Goal: Obtain resource: Download file/media

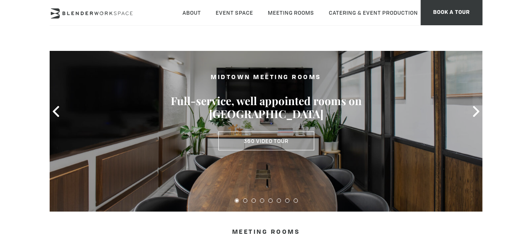
scroll to position [40, 0]
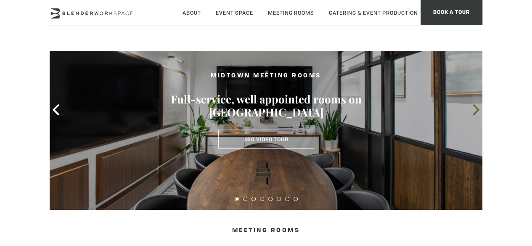
click at [474, 107] on icon at bounding box center [475, 109] width 6 height 11
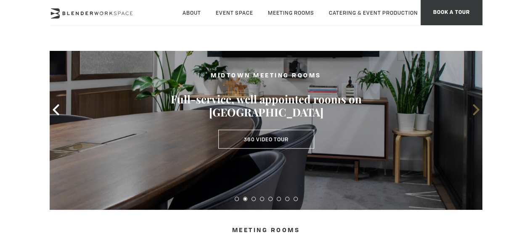
click at [474, 107] on icon at bounding box center [475, 109] width 6 height 11
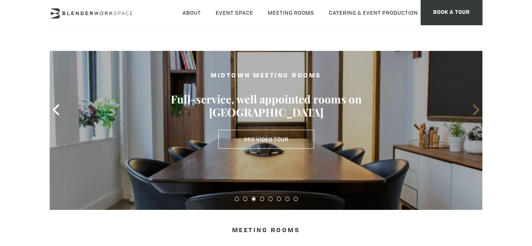
click at [474, 107] on icon at bounding box center [475, 109] width 6 height 11
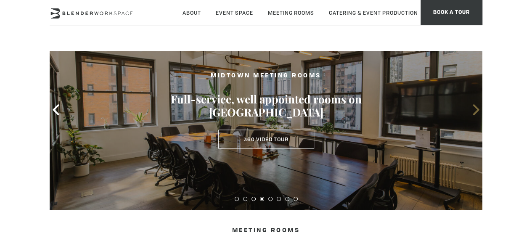
click at [474, 107] on icon at bounding box center [475, 109] width 6 height 11
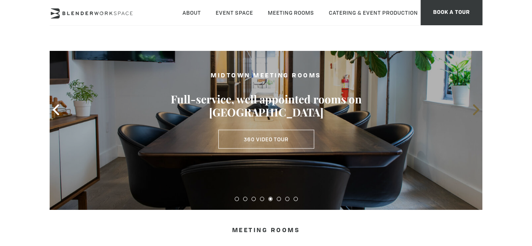
click at [474, 107] on icon at bounding box center [475, 109] width 6 height 11
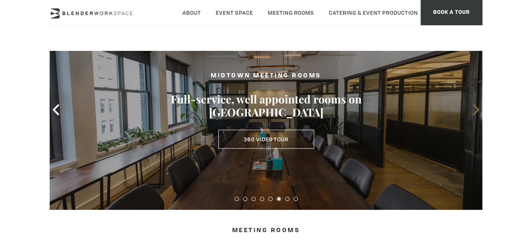
click at [474, 107] on icon at bounding box center [475, 109] width 6 height 11
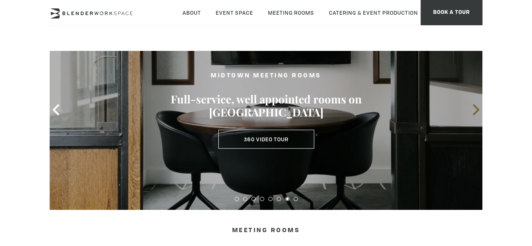
click at [474, 107] on icon at bounding box center [475, 109] width 6 height 11
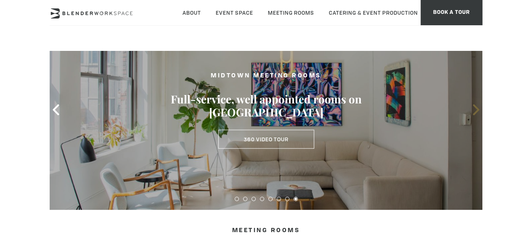
click at [474, 107] on icon at bounding box center [475, 109] width 6 height 11
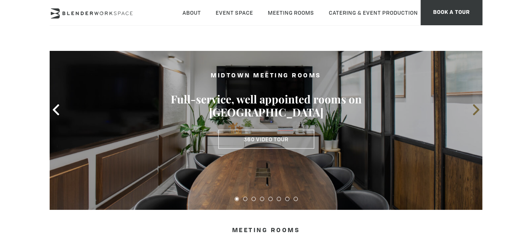
click at [474, 107] on icon at bounding box center [475, 109] width 6 height 11
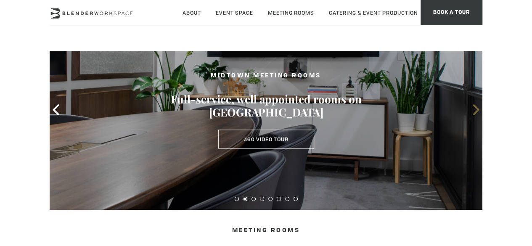
click at [474, 107] on icon at bounding box center [475, 109] width 6 height 11
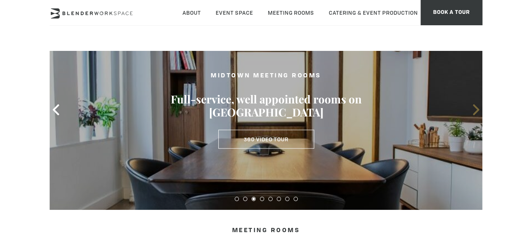
click at [474, 107] on icon at bounding box center [475, 109] width 6 height 11
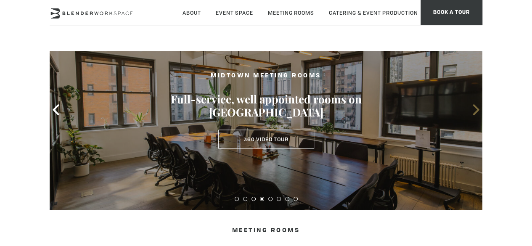
click at [474, 107] on icon at bounding box center [475, 109] width 6 height 11
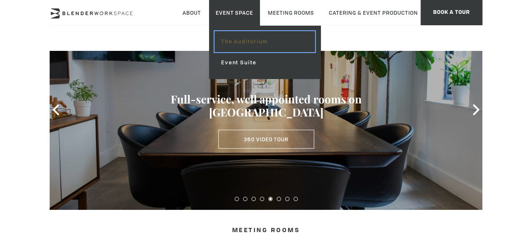
click at [255, 38] on link "The Auditorium" at bounding box center [264, 41] width 100 height 21
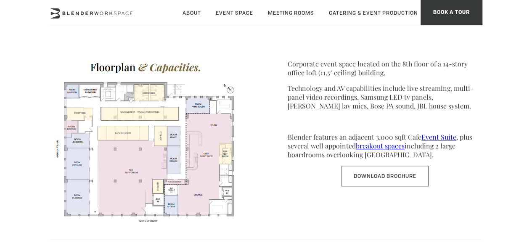
scroll to position [336, 0]
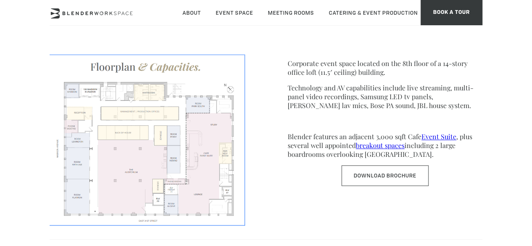
click at [176, 162] on img at bounding box center [147, 139] width 195 height 169
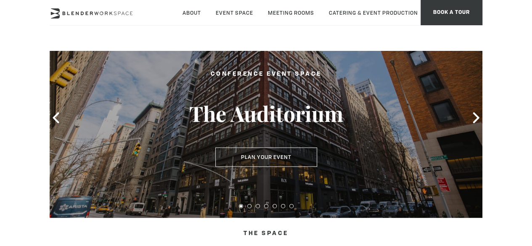
scroll to position [28, 0]
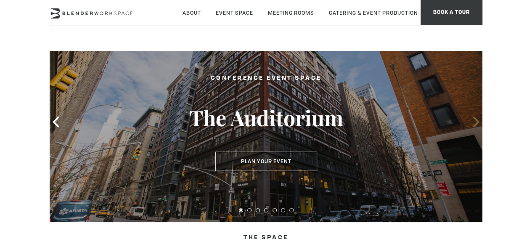
click at [474, 123] on icon at bounding box center [475, 121] width 11 height 11
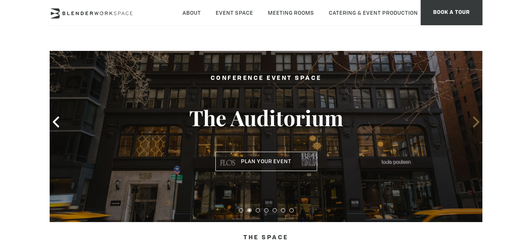
click at [474, 123] on icon at bounding box center [475, 121] width 11 height 11
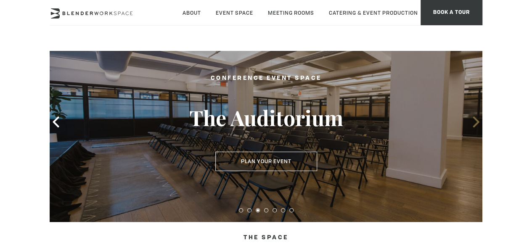
click at [474, 123] on icon at bounding box center [475, 121] width 11 height 11
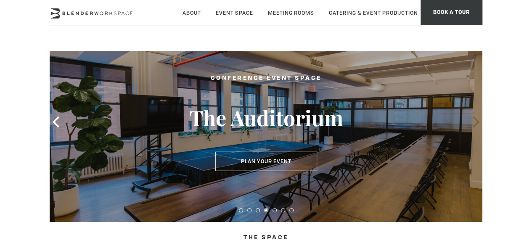
click at [474, 123] on icon at bounding box center [475, 121] width 11 height 11
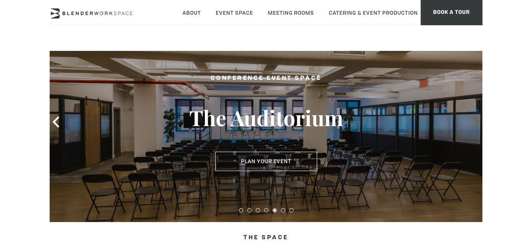
click at [474, 123] on icon at bounding box center [475, 121] width 11 height 11
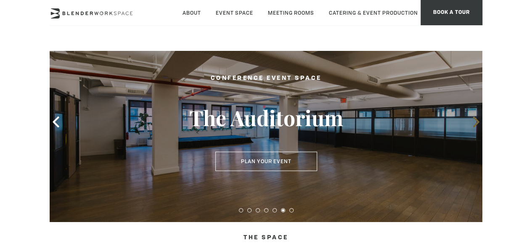
click at [474, 123] on icon at bounding box center [475, 121] width 11 height 11
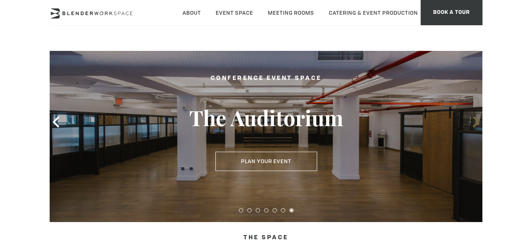
click at [474, 123] on icon at bounding box center [475, 121] width 11 height 11
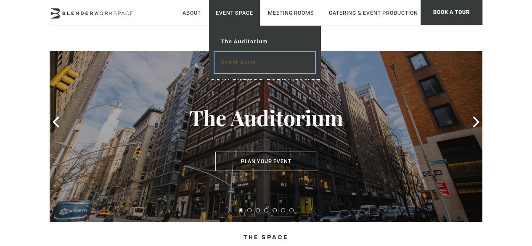
click at [261, 63] on link "Event Suite" at bounding box center [264, 62] width 100 height 21
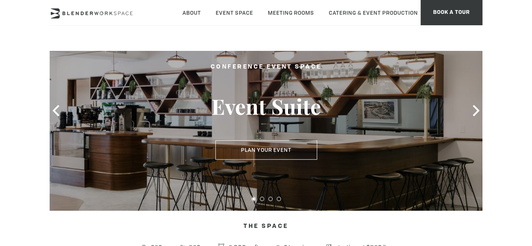
scroll to position [38, 0]
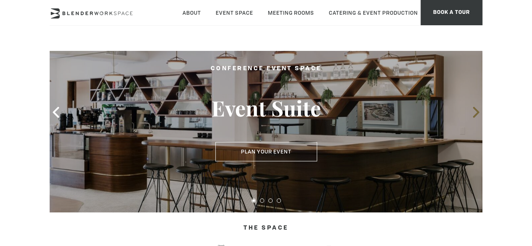
click at [478, 112] on icon at bounding box center [475, 112] width 6 height 11
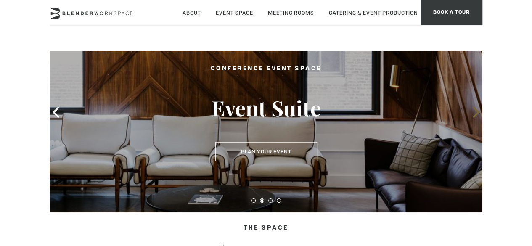
click at [478, 112] on icon at bounding box center [475, 112] width 6 height 11
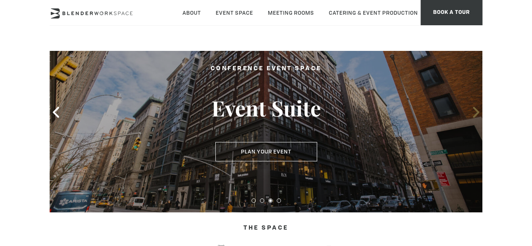
click at [478, 112] on icon at bounding box center [475, 112] width 6 height 11
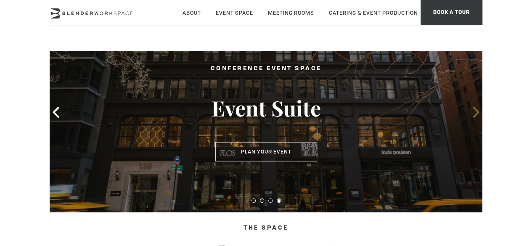
click at [478, 112] on icon at bounding box center [475, 112] width 6 height 11
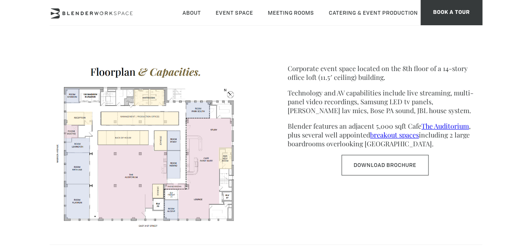
scroll to position [320, 0]
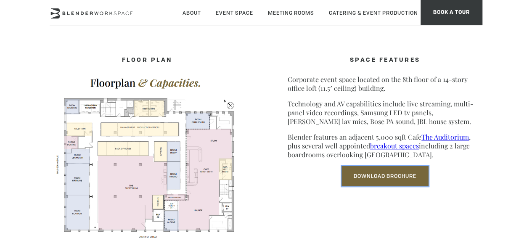
click at [363, 182] on link "Download Brochure" at bounding box center [384, 176] width 87 height 21
